Goal: Transaction & Acquisition: Purchase product/service

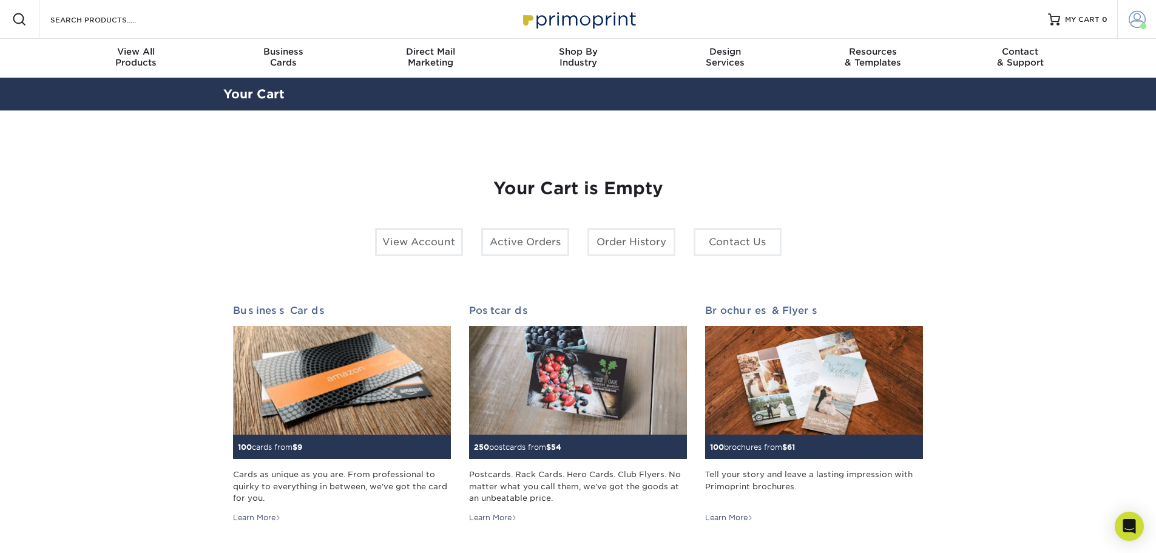
click at [1131, 18] on span at bounding box center [1136, 19] width 17 height 17
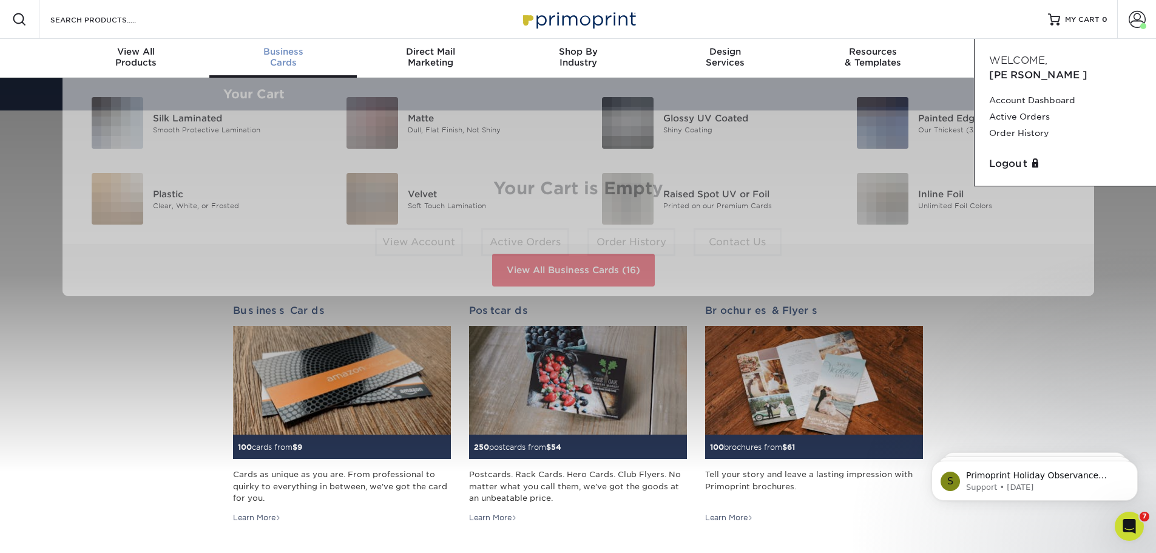
click at [283, 56] on span "Business" at bounding box center [282, 51] width 147 height 11
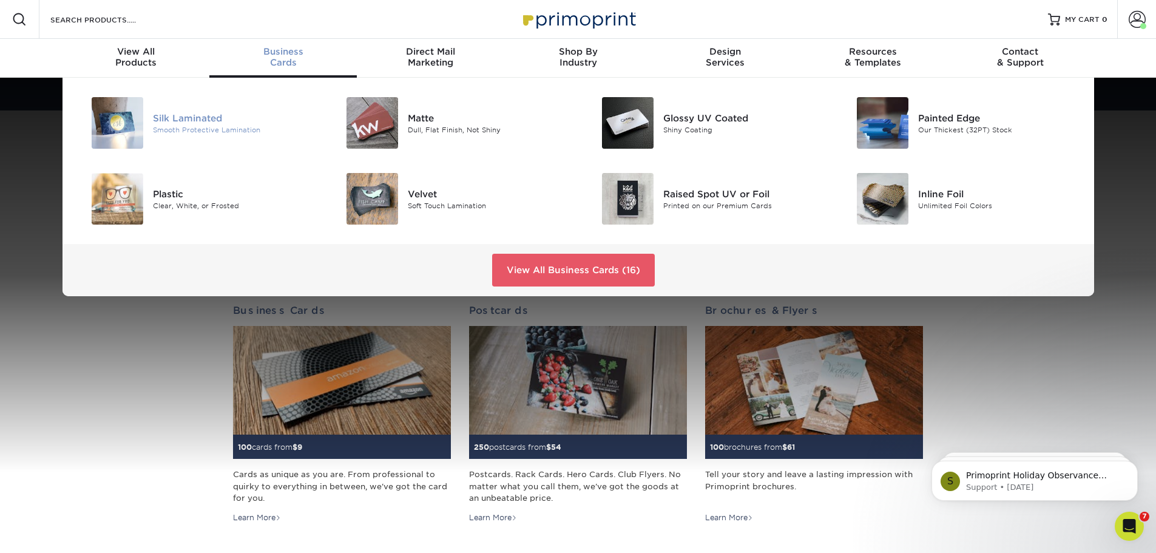
click at [221, 121] on div "Silk Laminated" at bounding box center [233, 117] width 161 height 13
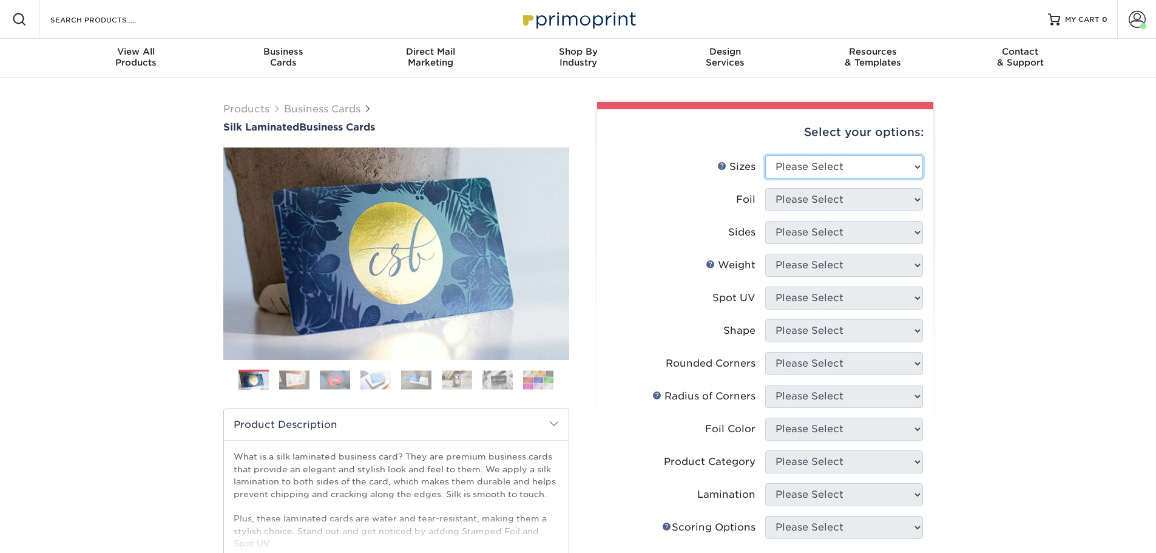
click at [837, 169] on select "Please Select 1.5" x 3.5" - Mini 1.75" x 3.5" - Mini 2" x 2" - Square 2" x 3" -…" at bounding box center [844, 166] width 158 height 23
select select "2.00x3.50"
click at [765, 155] on select "Please Select 1.5" x 3.5" - Mini 1.75" x 3.5" - Mini 2" x 2" - Square 2" x 3" -…" at bounding box center [844, 166] width 158 height 23
click at [835, 198] on select "Please Select Yes No" at bounding box center [844, 199] width 158 height 23
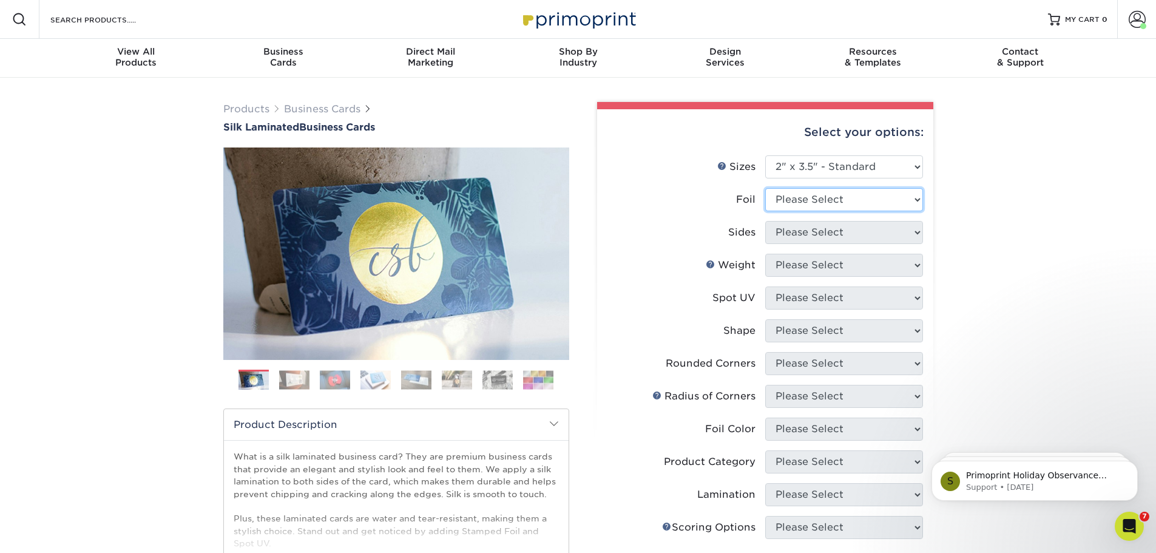
select select "0"
click at [765, 188] on select "Please Select Yes No" at bounding box center [844, 199] width 158 height 23
click at [820, 230] on select "Please Select Print Both Sides Print Front Only" at bounding box center [844, 232] width 158 height 23
select select "13abbda7-1d64-4f25-8bb2-c179b224825d"
click at [765, 221] on select "Please Select Print Both Sides Print Front Only" at bounding box center [844, 232] width 158 height 23
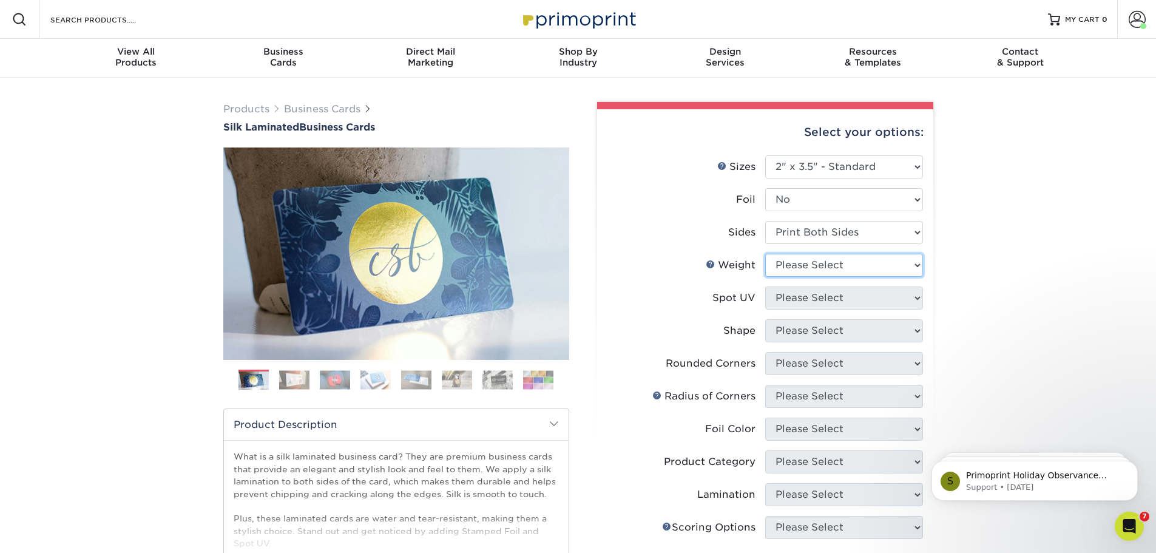
click at [818, 254] on select "Please Select 16PT" at bounding box center [844, 265] width 158 height 23
select select "16PT"
click at [765, 254] on select "Please Select 16PT" at bounding box center [844, 265] width 158 height 23
click at [817, 292] on select "Please Select No Spot UV Front and Back (Both Sides) Front Only Back Only" at bounding box center [844, 297] width 158 height 23
select select "3"
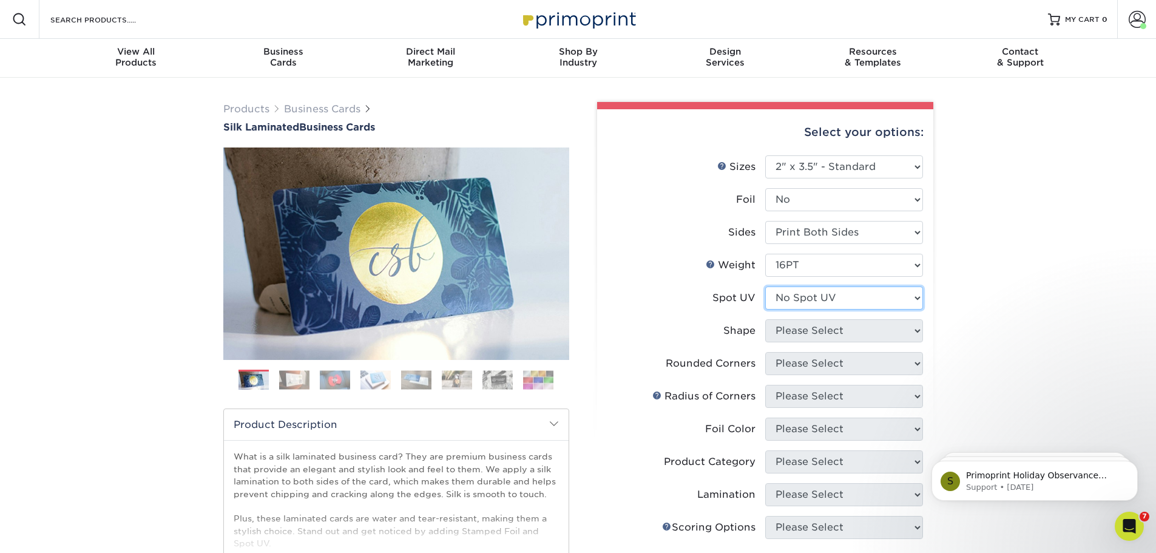
click at [765, 286] on select "Please Select No Spot UV Front and Back (Both Sides) Front Only Back Only" at bounding box center [844, 297] width 158 height 23
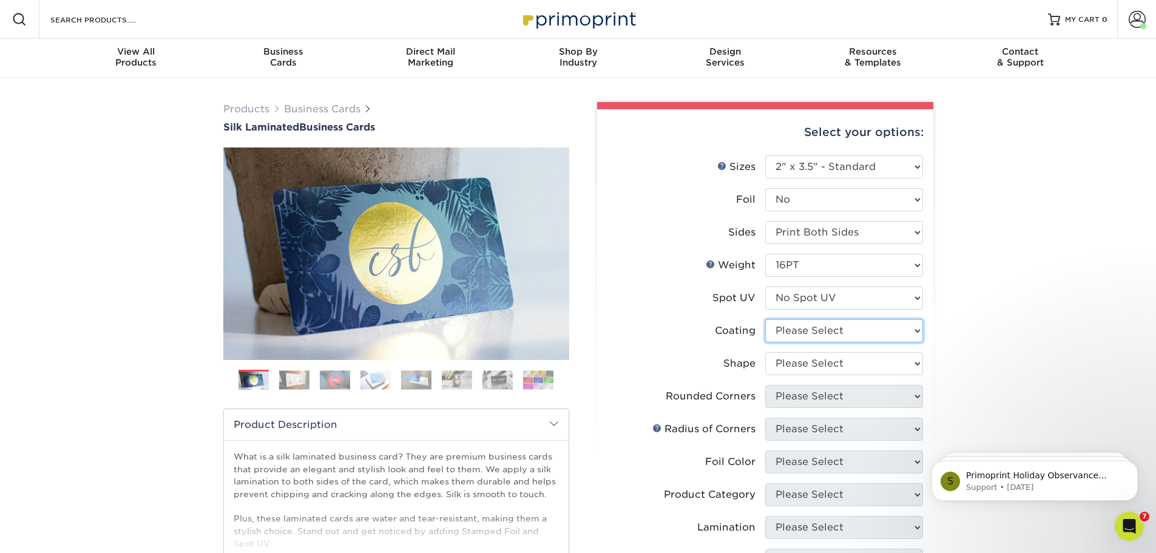
click at [817, 325] on select at bounding box center [844, 330] width 158 height 23
select select "3e7618de-abca-4bda-9f97-8b9129e913d8"
click at [765, 319] on select at bounding box center [844, 330] width 158 height 23
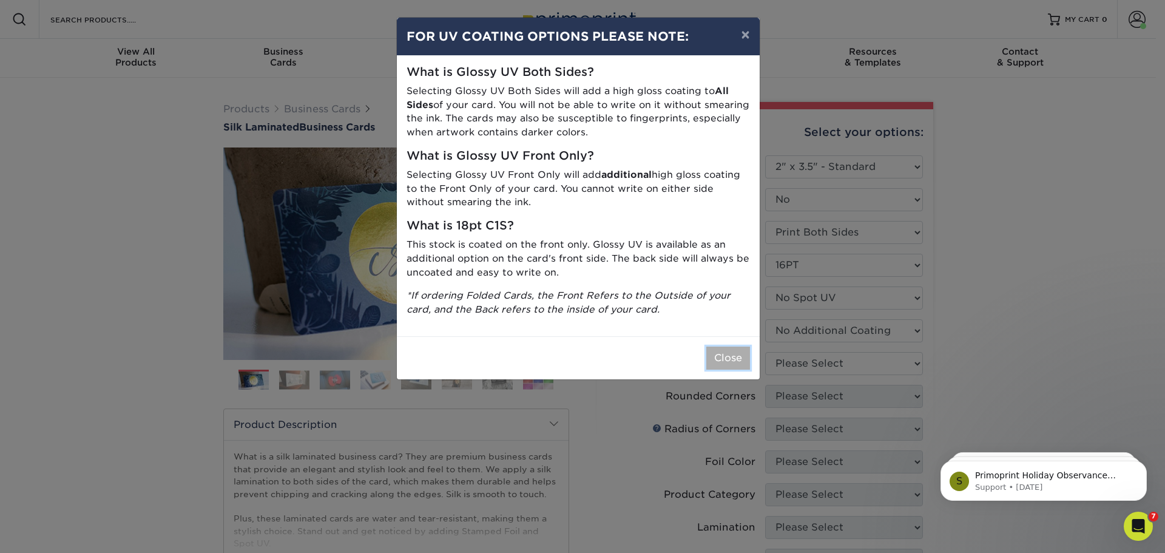
click at [718, 356] on button "Close" at bounding box center [728, 357] width 44 height 23
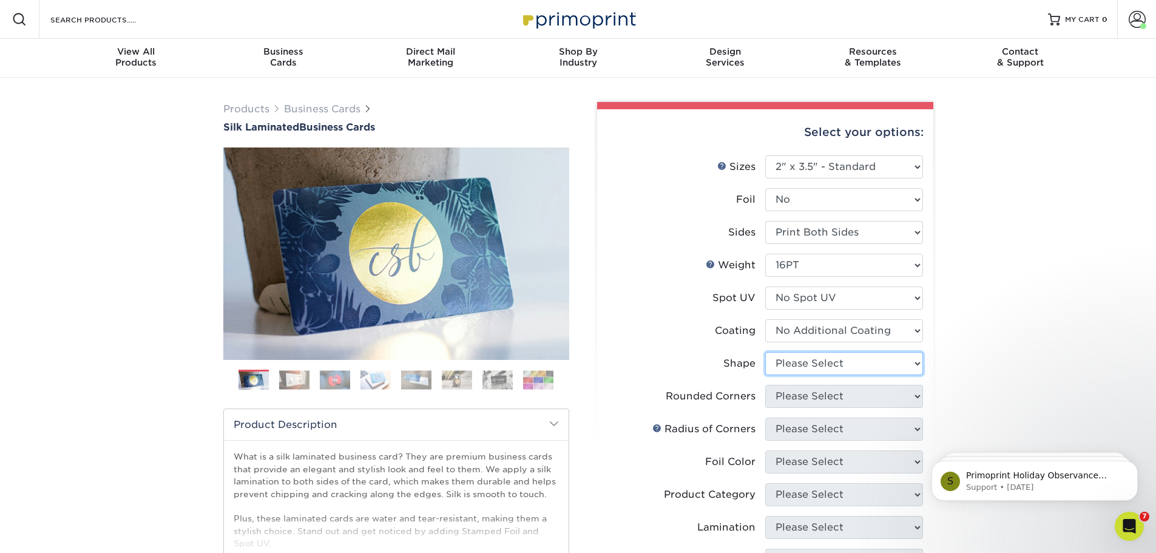
click at [821, 360] on select "Please Select Standard Oval" at bounding box center [844, 363] width 158 height 23
select select "standard"
click at [765, 352] on select "Please Select Standard Oval" at bounding box center [844, 363] width 158 height 23
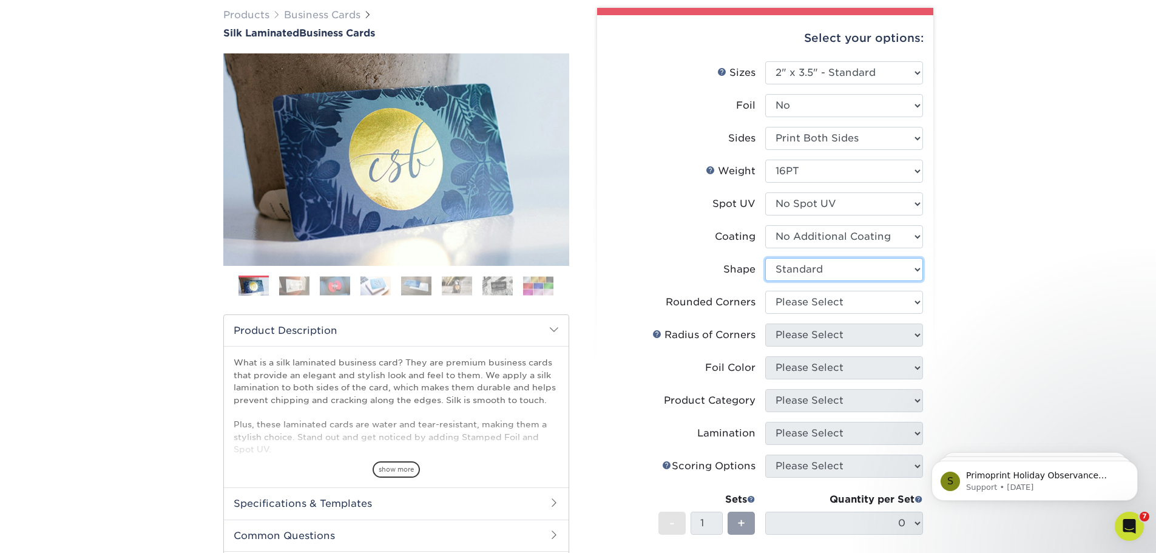
scroll to position [121, 0]
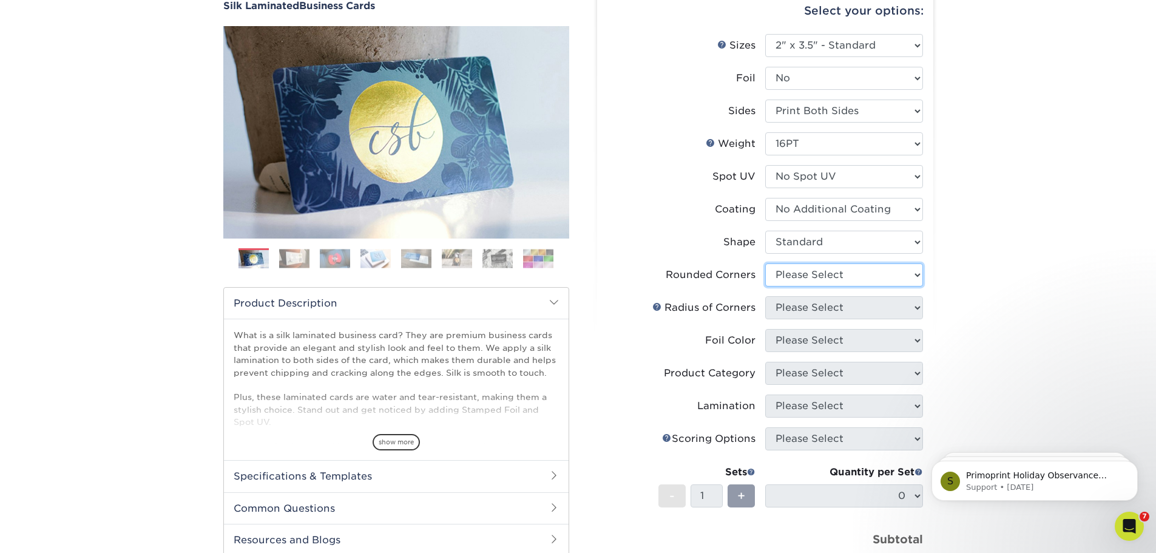
click at [802, 270] on select "Please Select Yes - Round 2 Corners Yes - Round 4 Corners No" at bounding box center [844, 274] width 158 height 23
select select "0"
click at [765, 263] on select "Please Select Yes - Round 2 Corners Yes - Round 4 Corners No" at bounding box center [844, 274] width 158 height 23
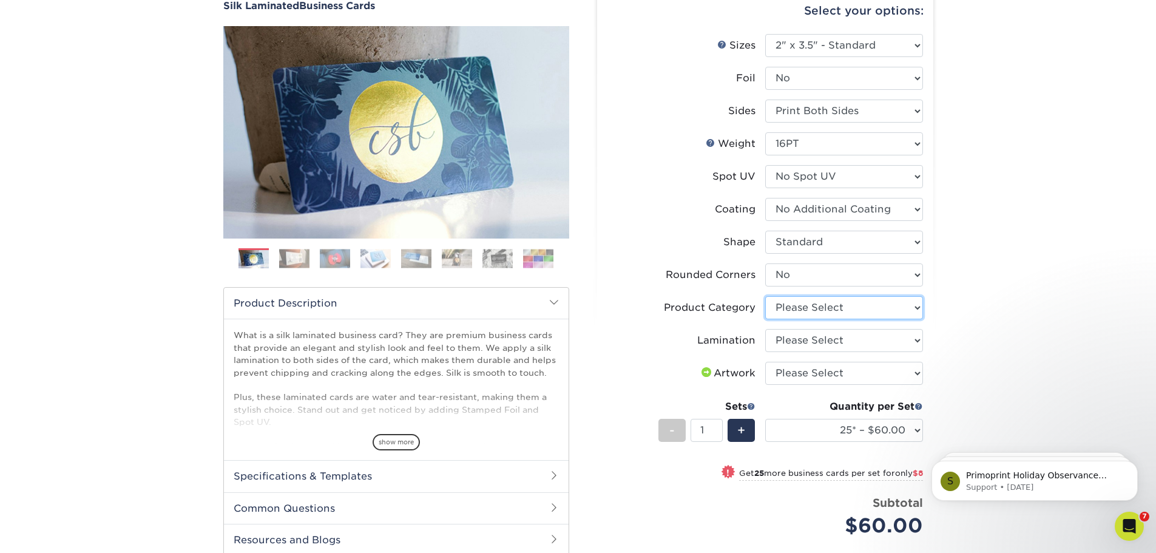
click at [819, 309] on select "Please Select Business Cards" at bounding box center [844, 307] width 158 height 23
select select "3b5148f1-0588-4f88-a218-97bcfdce65c1"
click at [765, 296] on select "Please Select Business Cards" at bounding box center [844, 307] width 158 height 23
click at [809, 334] on select "Please Select Silk" at bounding box center [844, 340] width 158 height 23
select select "ccacb42f-45f7-42d3-bbd3-7c8421cf37f0"
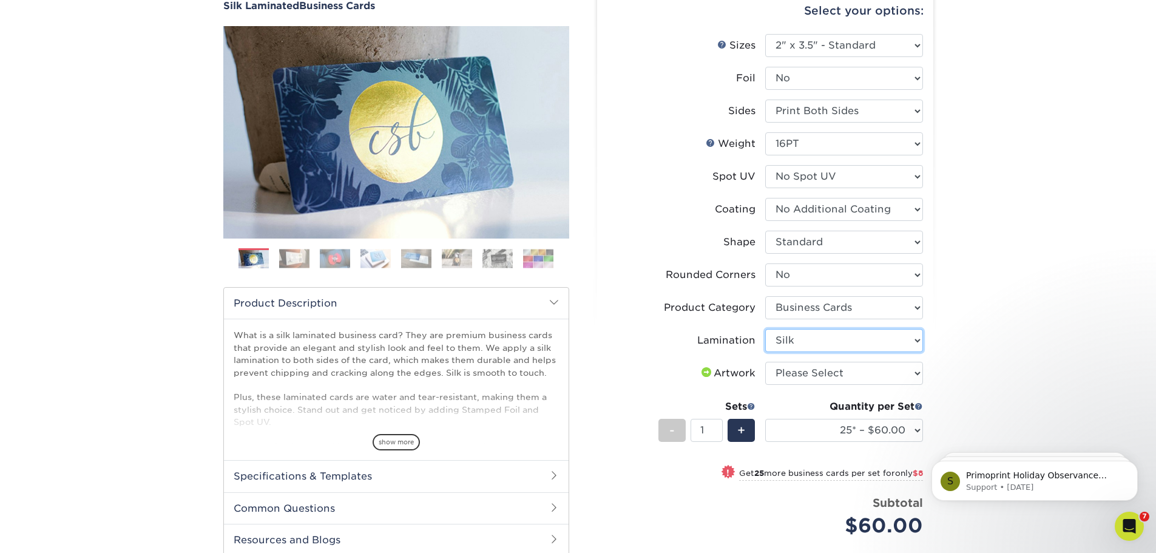
click at [765, 329] on select "Please Select Silk" at bounding box center [844, 340] width 158 height 23
click at [813, 367] on select "Please Select I will upload files I need a design - $100" at bounding box center [844, 373] width 158 height 23
select select "upload"
click at [765, 362] on select "Please Select I will upload files I need a design - $100" at bounding box center [844, 373] width 158 height 23
click at [840, 430] on select "25* – $60.00 50* – $68.00 75* – $76.00 100* – $84.00 250* – $92.00 500 – $96.00…" at bounding box center [844, 430] width 158 height 23
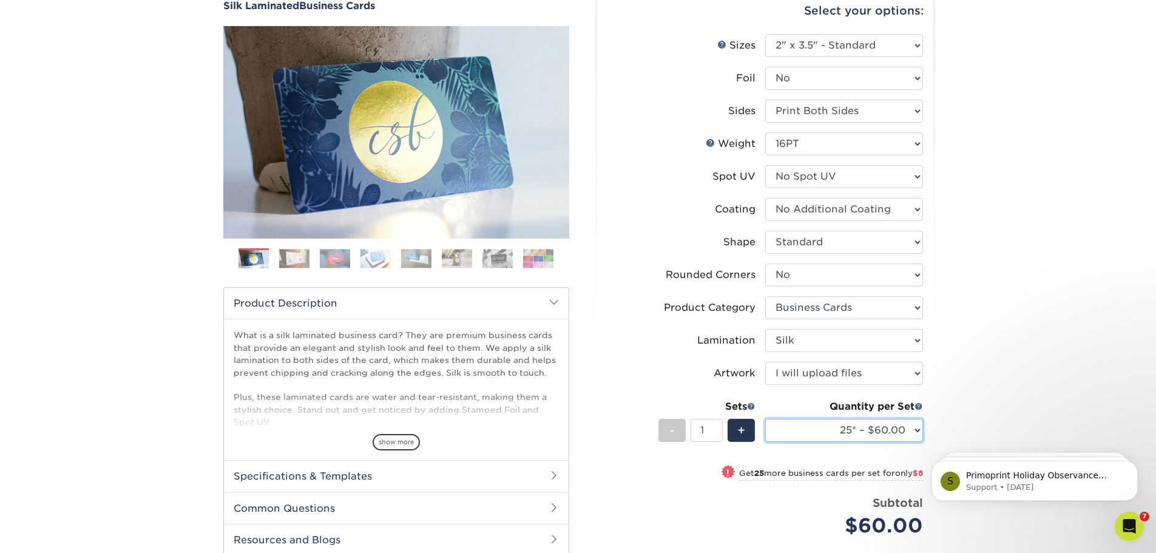
select select "500 – $96.00"
click at [765, 419] on select "25* – $60.00 50* – $68.00 75* – $76.00 100* – $84.00 250* – $92.00 500 – $96.00…" at bounding box center [844, 430] width 158 height 23
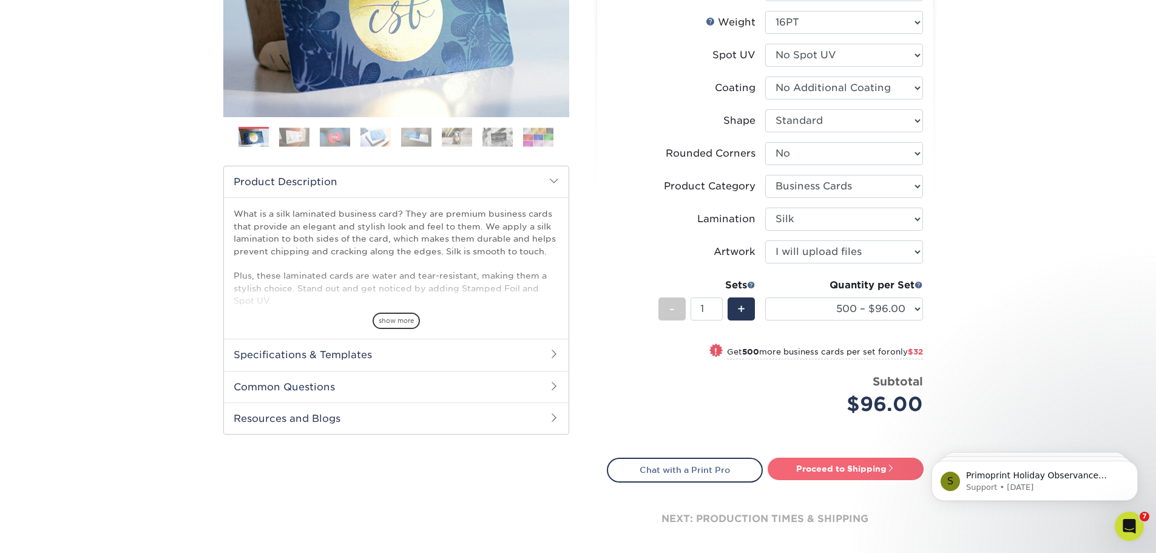
click at [843, 471] on link "Proceed to Shipping" at bounding box center [845, 468] width 156 height 22
type input "Set 1"
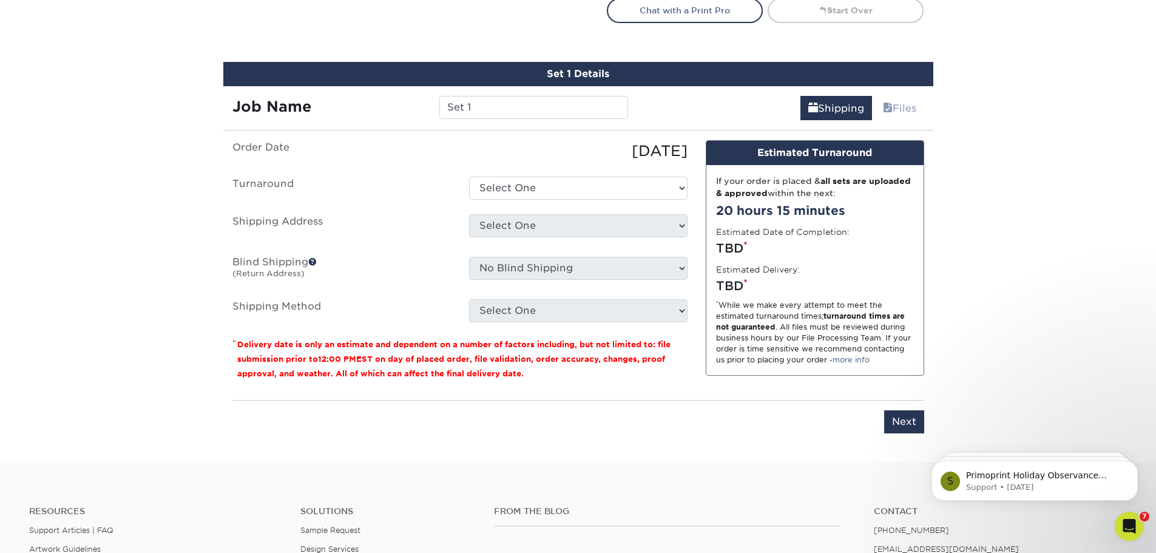
scroll to position [733, 0]
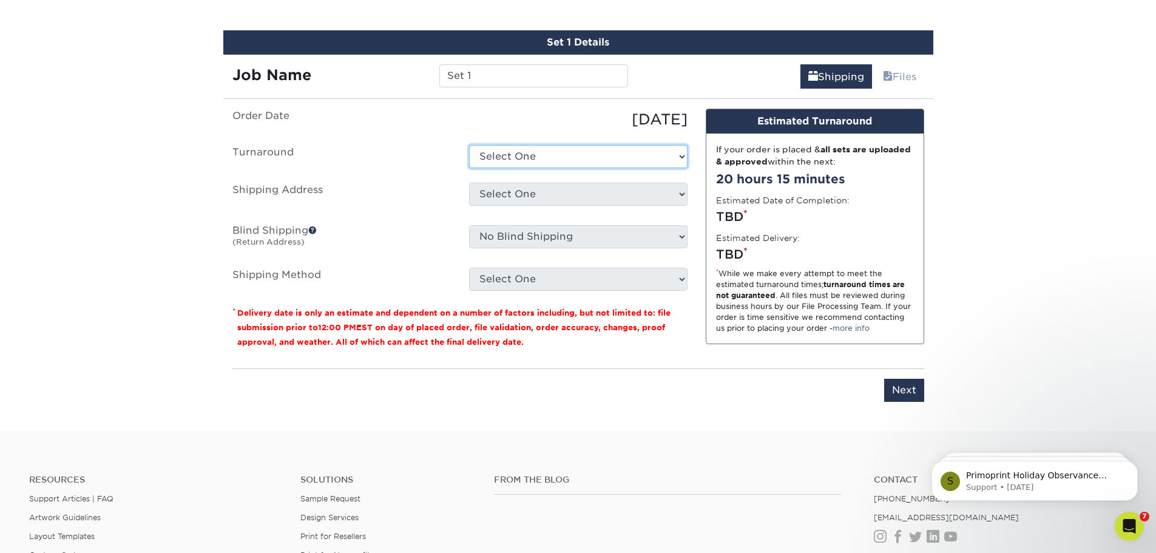
click at [515, 153] on select "Select One 2-4 Business Days 2 Day Next Business Day" at bounding box center [578, 156] width 218 height 23
select select "e04ac3e2-a07f-456f-aacd-08af878c7288"
click at [469, 145] on select "Select One 2-4 Business Days 2 Day Next Business Day" at bounding box center [578, 156] width 218 height 23
click at [538, 187] on select "Select One Matt - Home [GEOGRAPHIC_DATA] + Add New Address" at bounding box center [578, 194] width 218 height 23
select select "262168"
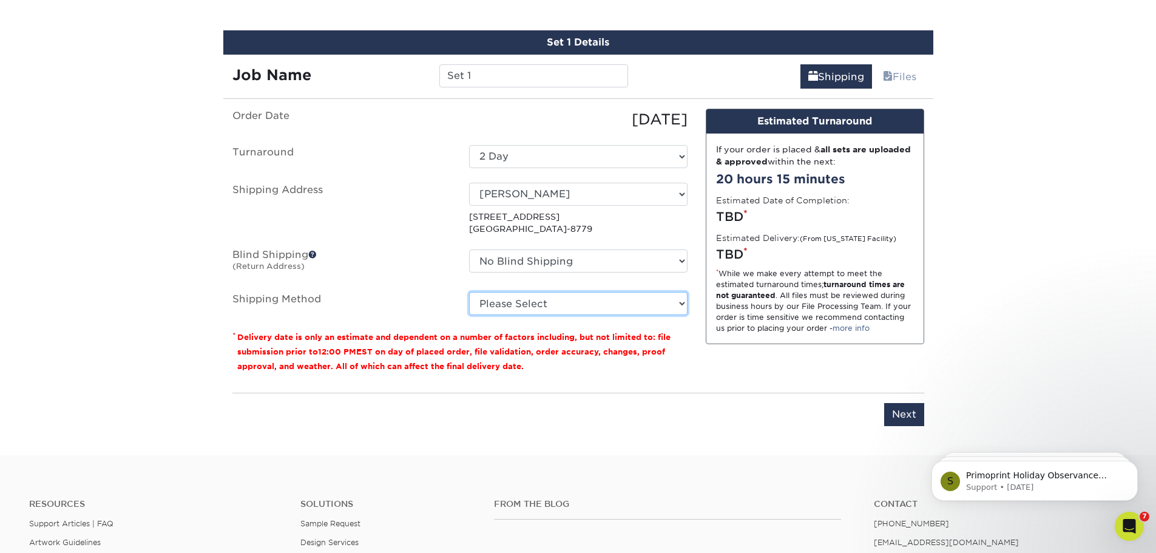
click at [534, 297] on select "Please Select Ground Shipping (+$8.96) 3 Day Shipping Service (+$15.34) 2 Day A…" at bounding box center [578, 303] width 218 height 23
select select "02"
click at [469, 292] on select "Please Select Ground Shipping (+$8.96) 3 Day Shipping Service (+$15.34) 2 Day A…" at bounding box center [578, 303] width 218 height 23
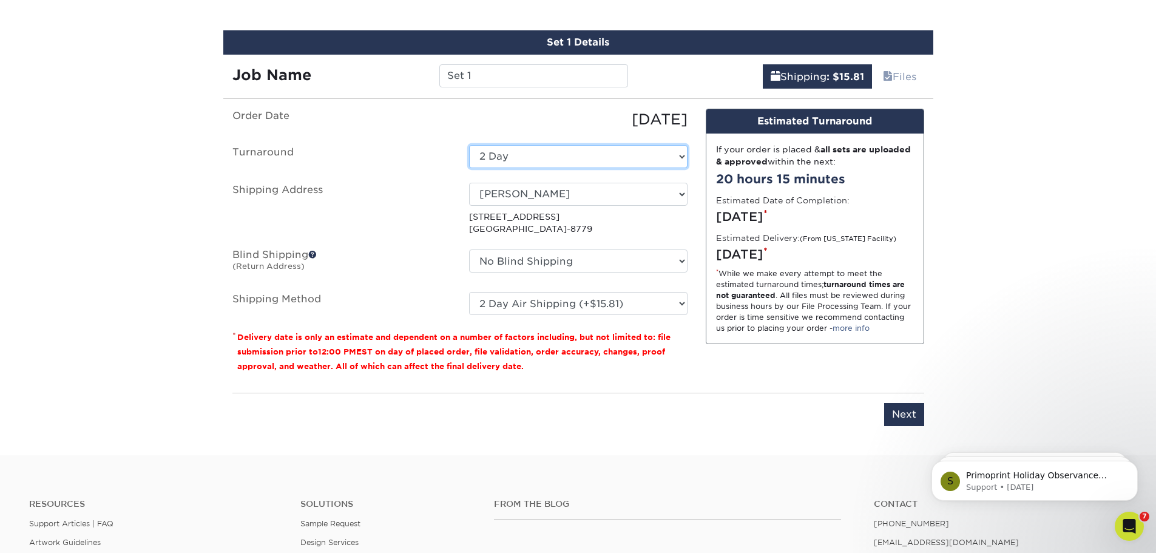
click at [560, 157] on select "Select One 2-4 Business Days 2 Day Next Business Day" at bounding box center [578, 156] width 218 height 23
select select "cf39fbb6-a653-498a-b8f8-eac31360a257"
click at [574, 300] on select "Please Select Ground Shipping (+$8.96) 3 Day Shipping Service (+$15.34) 2 Day A…" at bounding box center [578, 303] width 218 height 23
select select "02"
click at [469, 292] on select "Please Select Ground Shipping (+$8.96) 3 Day Shipping Service (+$15.34) 2 Day A…" at bounding box center [578, 303] width 218 height 23
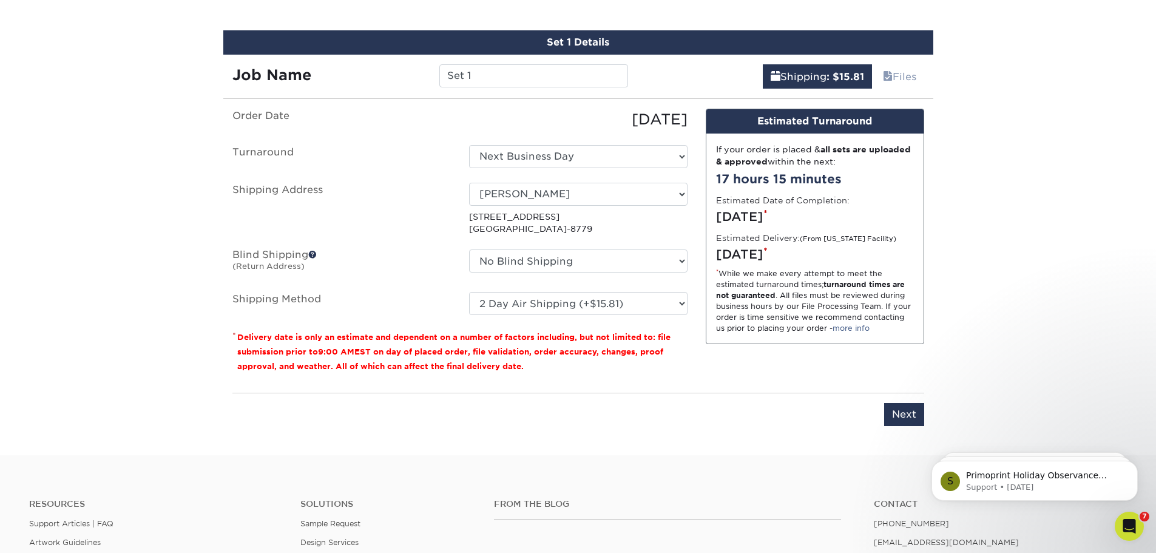
click at [443, 234] on label "Shipping Address" at bounding box center [341, 209] width 237 height 53
click at [488, 79] on input "Set 1" at bounding box center [533, 75] width 189 height 23
type input "S"
type input "[PERSON_NAME]"
click at [899, 408] on input "Next" at bounding box center [904, 414] width 40 height 23
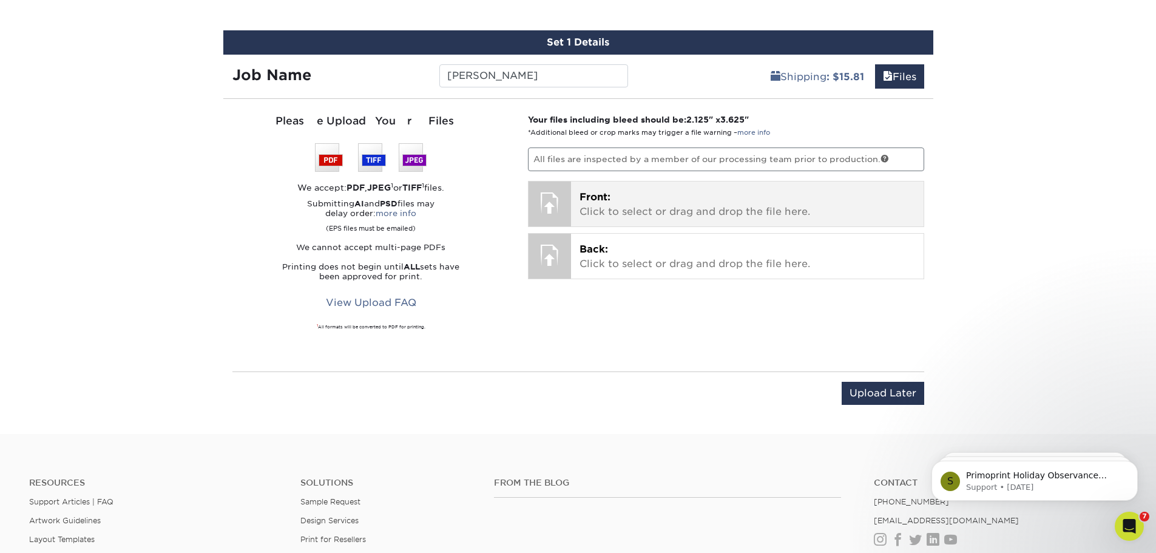
click at [566, 207] on div at bounding box center [549, 202] width 42 height 42
click at [678, 199] on p "Front: Click to select or drag and drop the file here." at bounding box center [746, 204] width 335 height 29
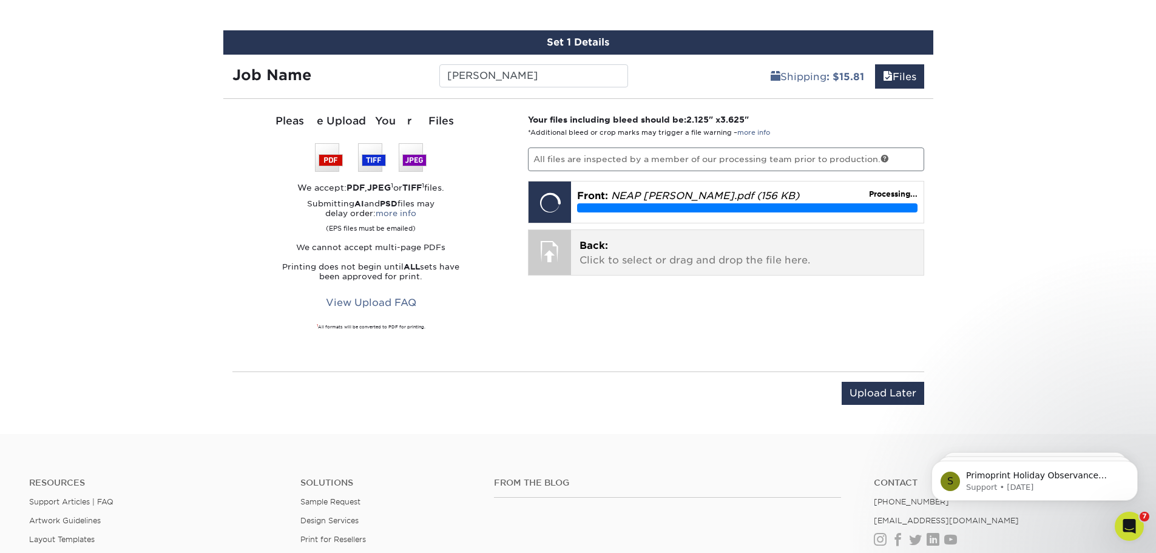
click at [630, 251] on p "Back: Click to select or drag and drop the file here." at bounding box center [746, 252] width 335 height 29
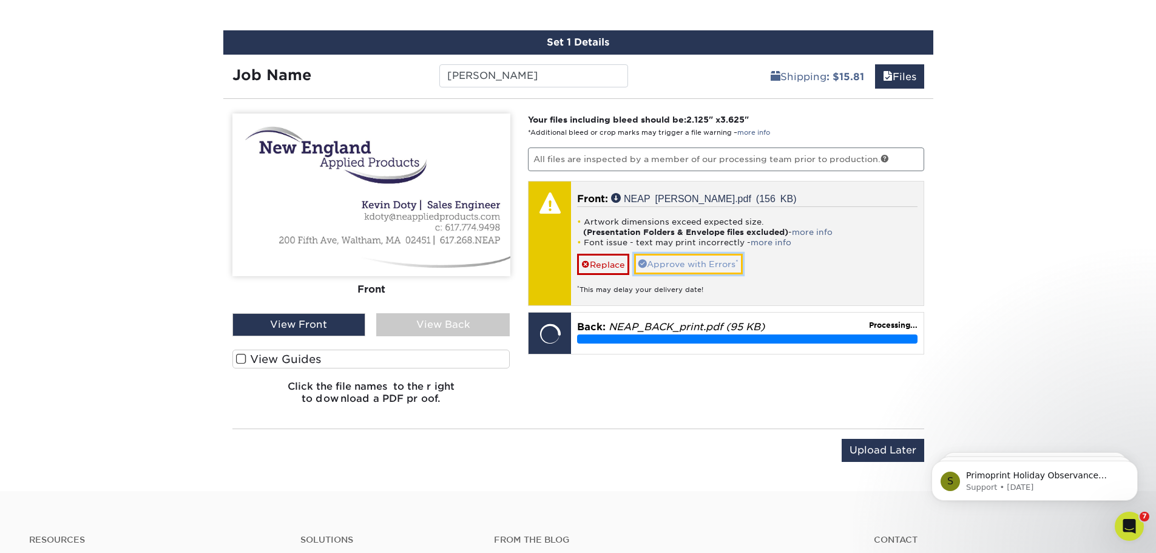
click at [670, 256] on link "Approve with Errors *" at bounding box center [688, 264] width 109 height 21
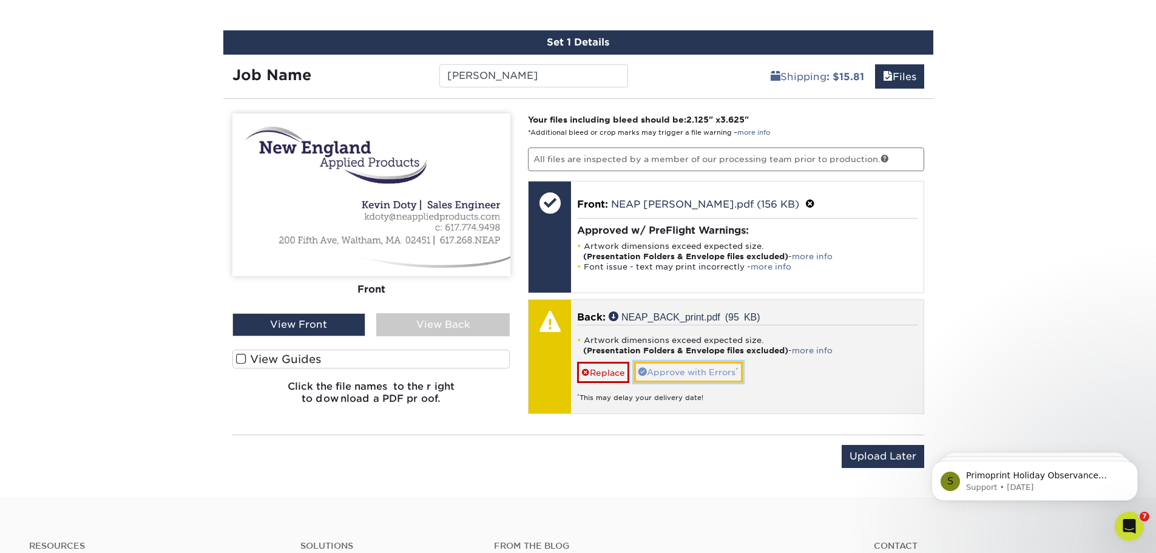
click at [667, 366] on link "Approve with Errors *" at bounding box center [688, 372] width 109 height 21
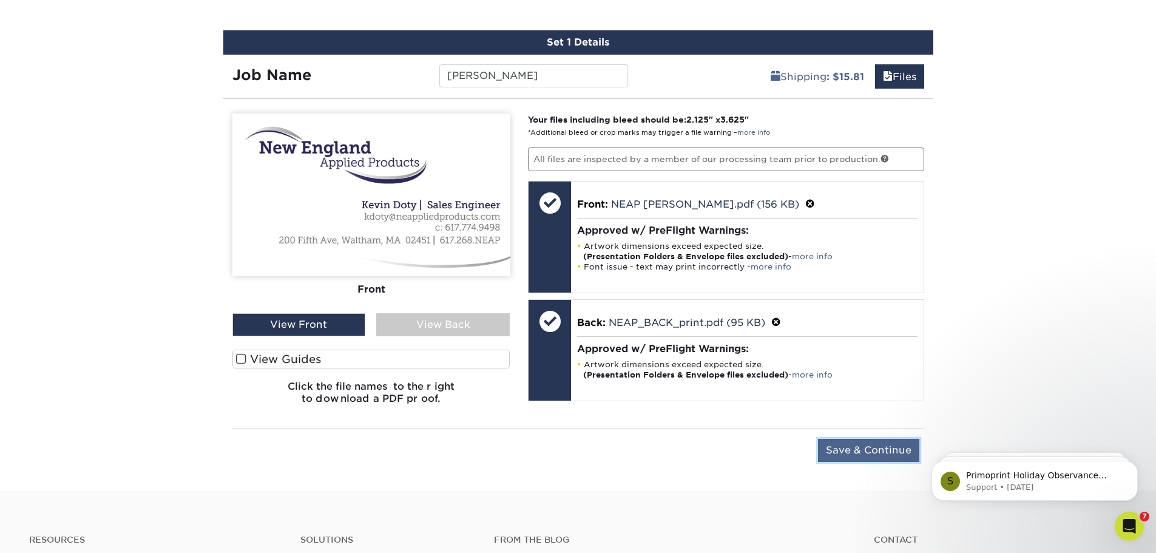
click at [855, 451] on input "Save & Continue" at bounding box center [868, 450] width 101 height 23
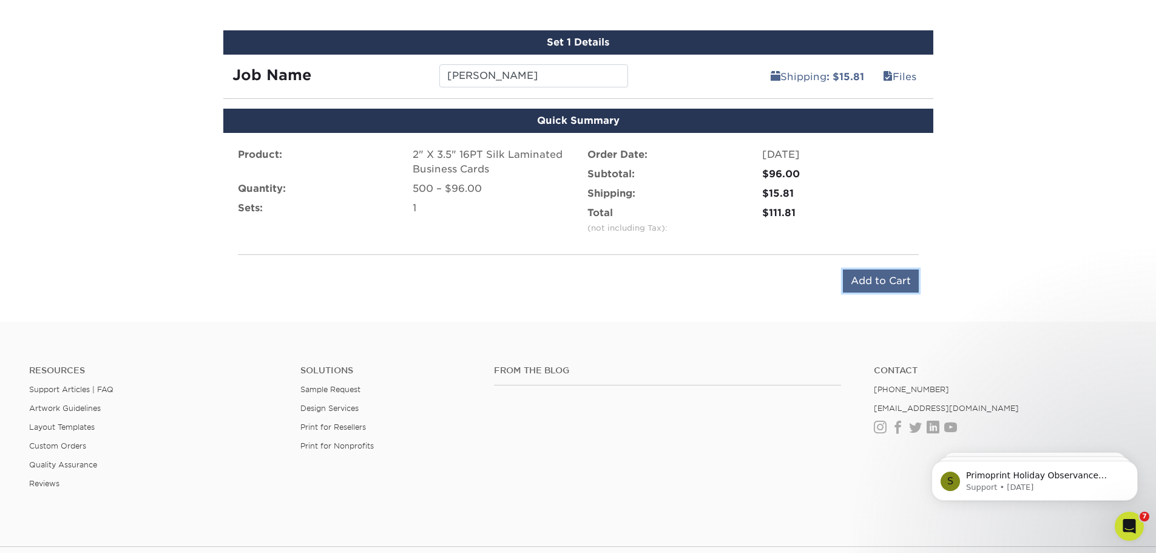
click at [895, 286] on input "Add to Cart" at bounding box center [881, 280] width 76 height 23
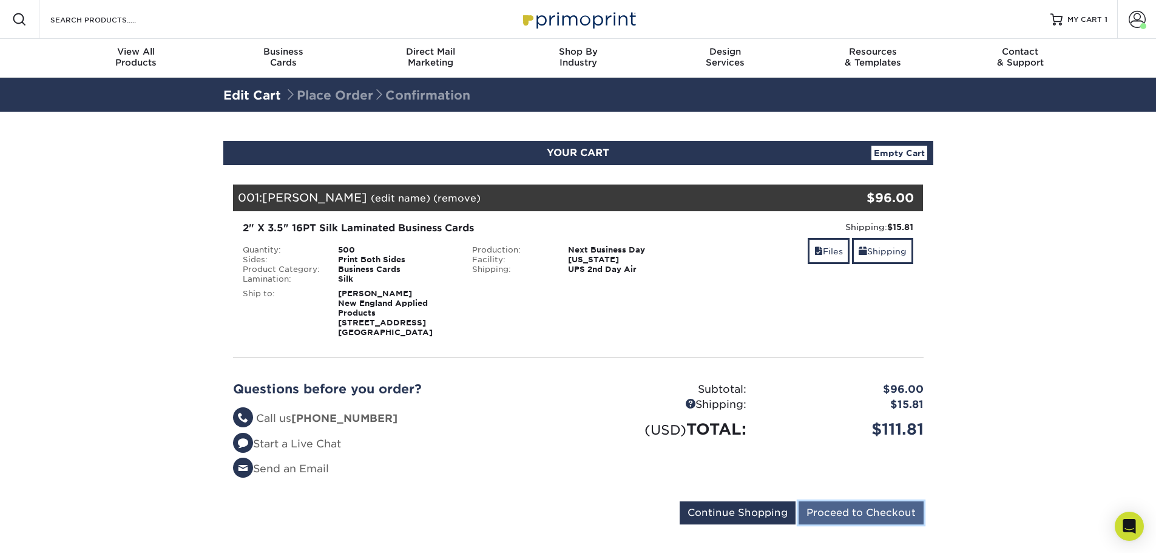
click at [836, 510] on input "Proceed to Checkout" at bounding box center [860, 512] width 125 height 23
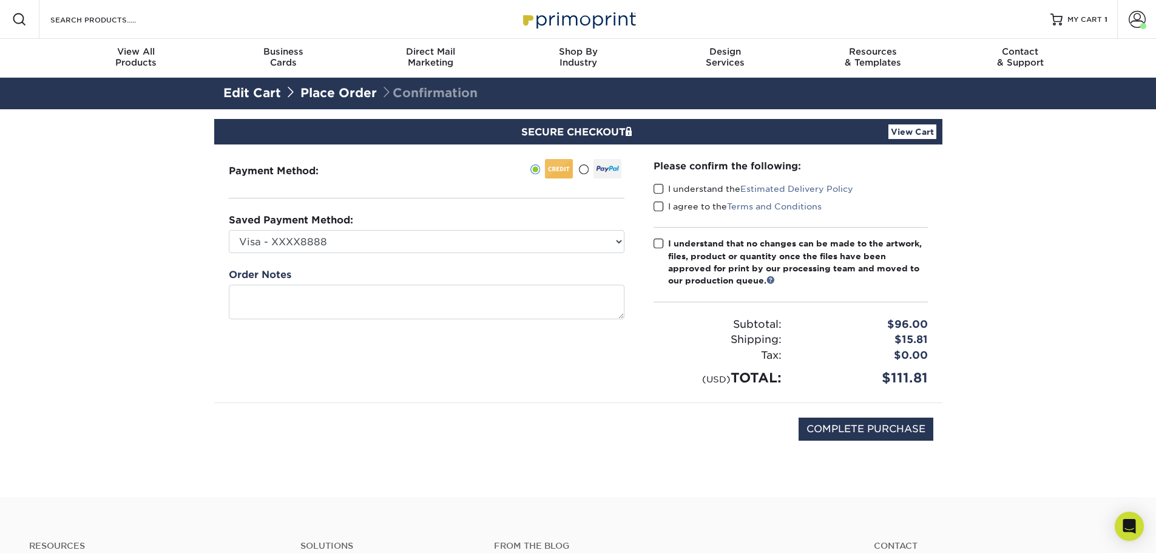
click at [655, 187] on span at bounding box center [658, 189] width 10 height 12
click at [0, 0] on input "I understand the Estimated Delivery Policy" at bounding box center [0, 0] width 0 height 0
click at [658, 202] on span at bounding box center [658, 207] width 10 height 12
click at [0, 0] on input "I agree to the Terms and Conditions" at bounding box center [0, 0] width 0 height 0
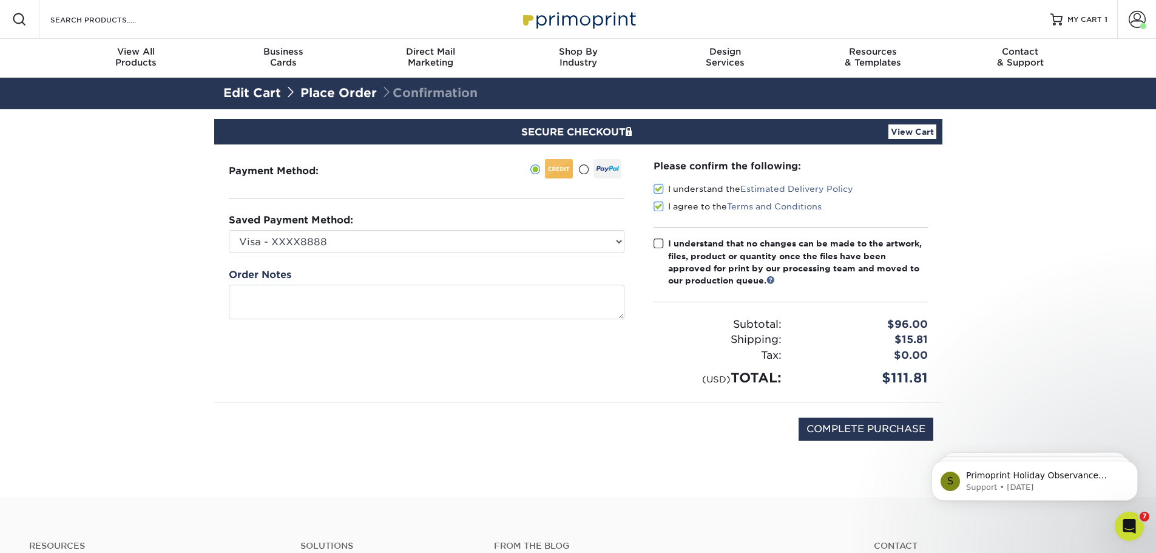
click at [658, 241] on span at bounding box center [658, 244] width 10 height 12
click at [0, 0] on input "I understand that no changes can be made to the artwork, files, product or quan…" at bounding box center [0, 0] width 0 height 0
click at [884, 431] on input "COMPLETE PURCHASE" at bounding box center [865, 428] width 135 height 23
type input "PROCESSING, PLEASE WAIT..."
